Goal: Check status: Check status

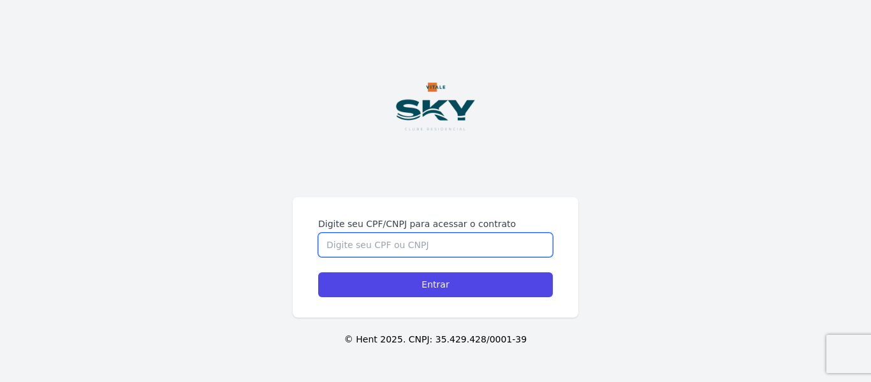
click at [466, 244] on input "Digite seu CPF/CNPJ para acessar o contrato" at bounding box center [435, 245] width 235 height 24
type input "16028068705"
click at [318, 272] on input "Entrar" at bounding box center [435, 284] width 235 height 25
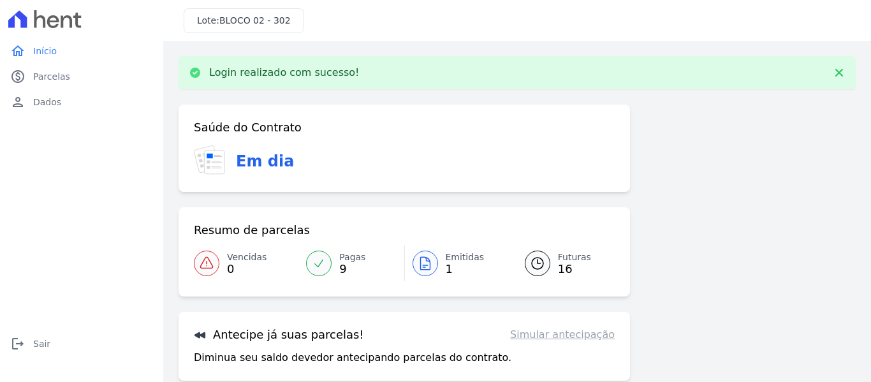
click at [423, 269] on icon at bounding box center [425, 263] width 15 height 15
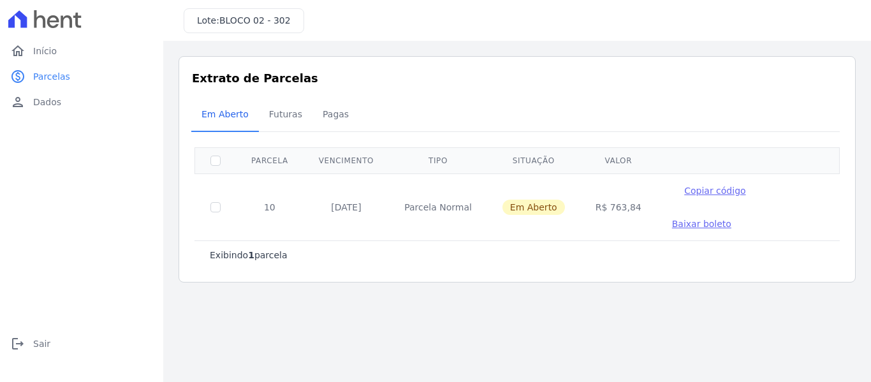
drag, startPoint x: 618, startPoint y: 191, endPoint x: 605, endPoint y: 191, distance: 13.4
click at [605, 191] on td "R$ 763,84" at bounding box center [619, 207] width 77 height 67
click at [64, 56] on link "home Início" at bounding box center [81, 51] width 153 height 26
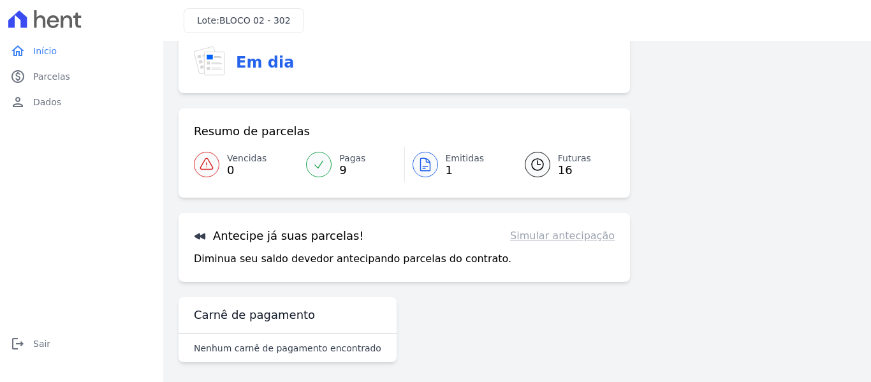
scroll to position [56, 0]
